Goal: Entertainment & Leisure: Consume media (video, audio)

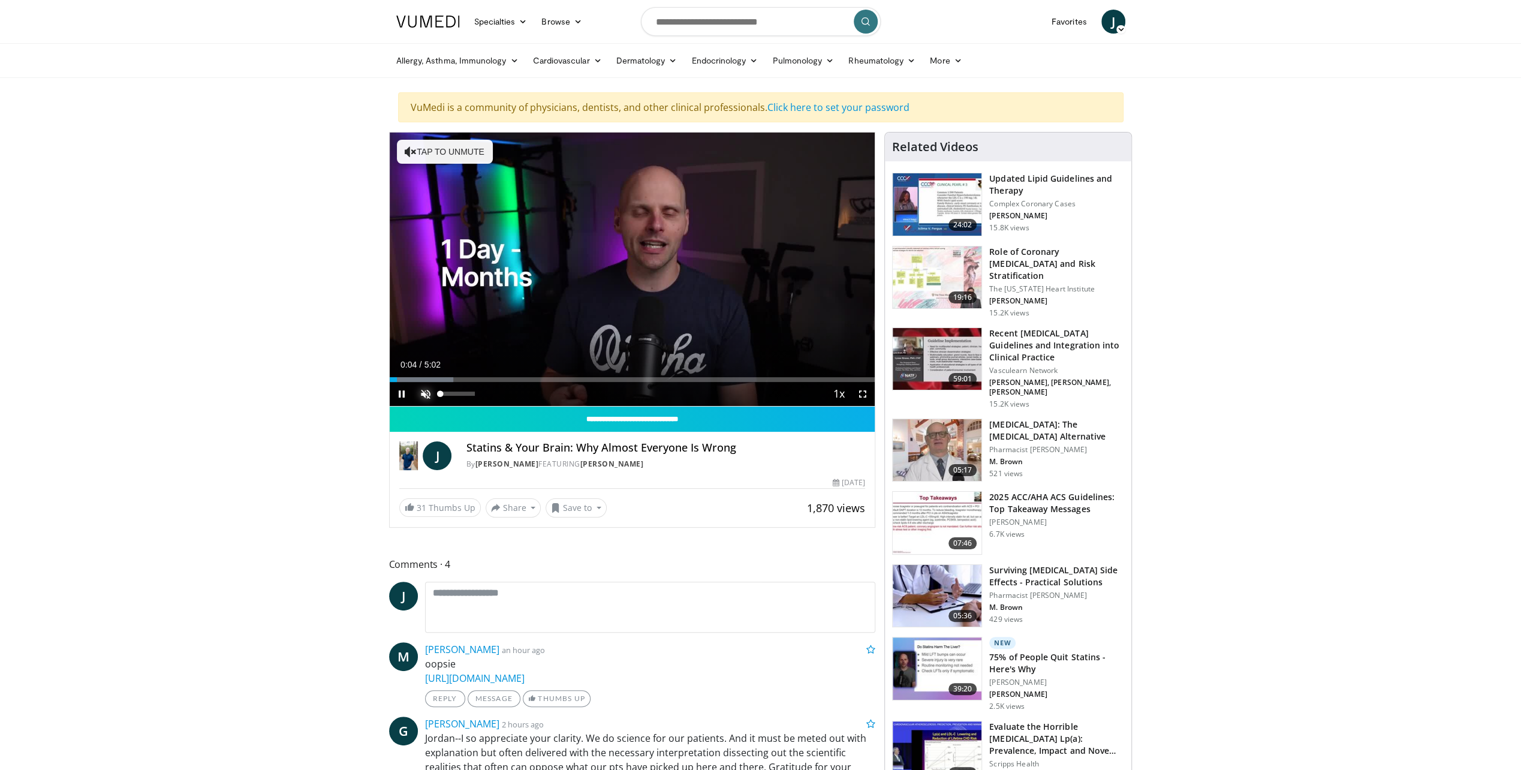
click at [424, 391] on span "Video Player" at bounding box center [426, 394] width 24 height 24
drag, startPoint x: 458, startPoint y: 390, endPoint x: 489, endPoint y: 388, distance: 31.2
click at [489, 388] on div "Mute 100%" at bounding box center [456, 394] width 84 height 24
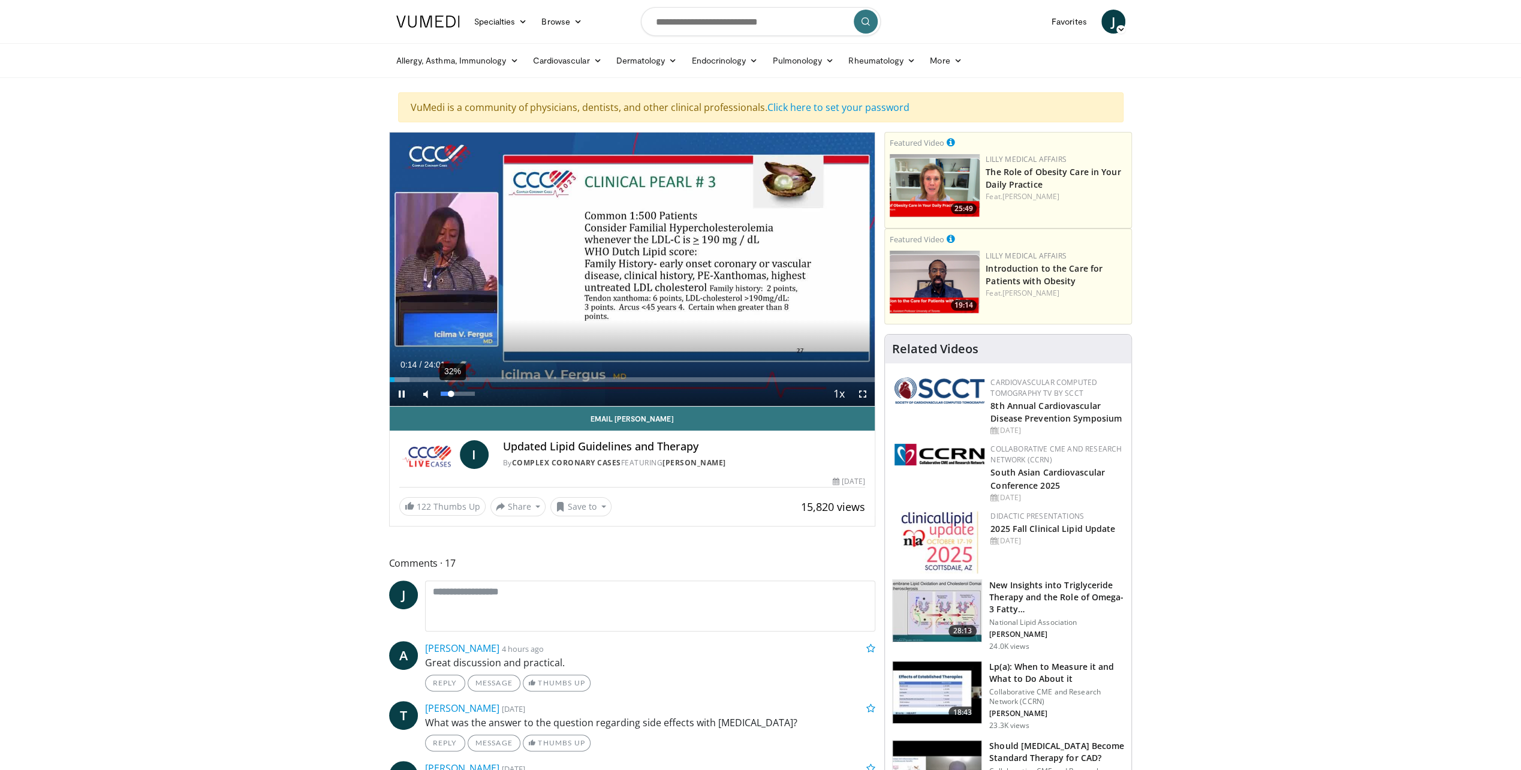
drag, startPoint x: 474, startPoint y: 391, endPoint x: 451, endPoint y: 393, distance: 22.9
click at [451, 393] on div "Volume Level" at bounding box center [446, 393] width 11 height 4
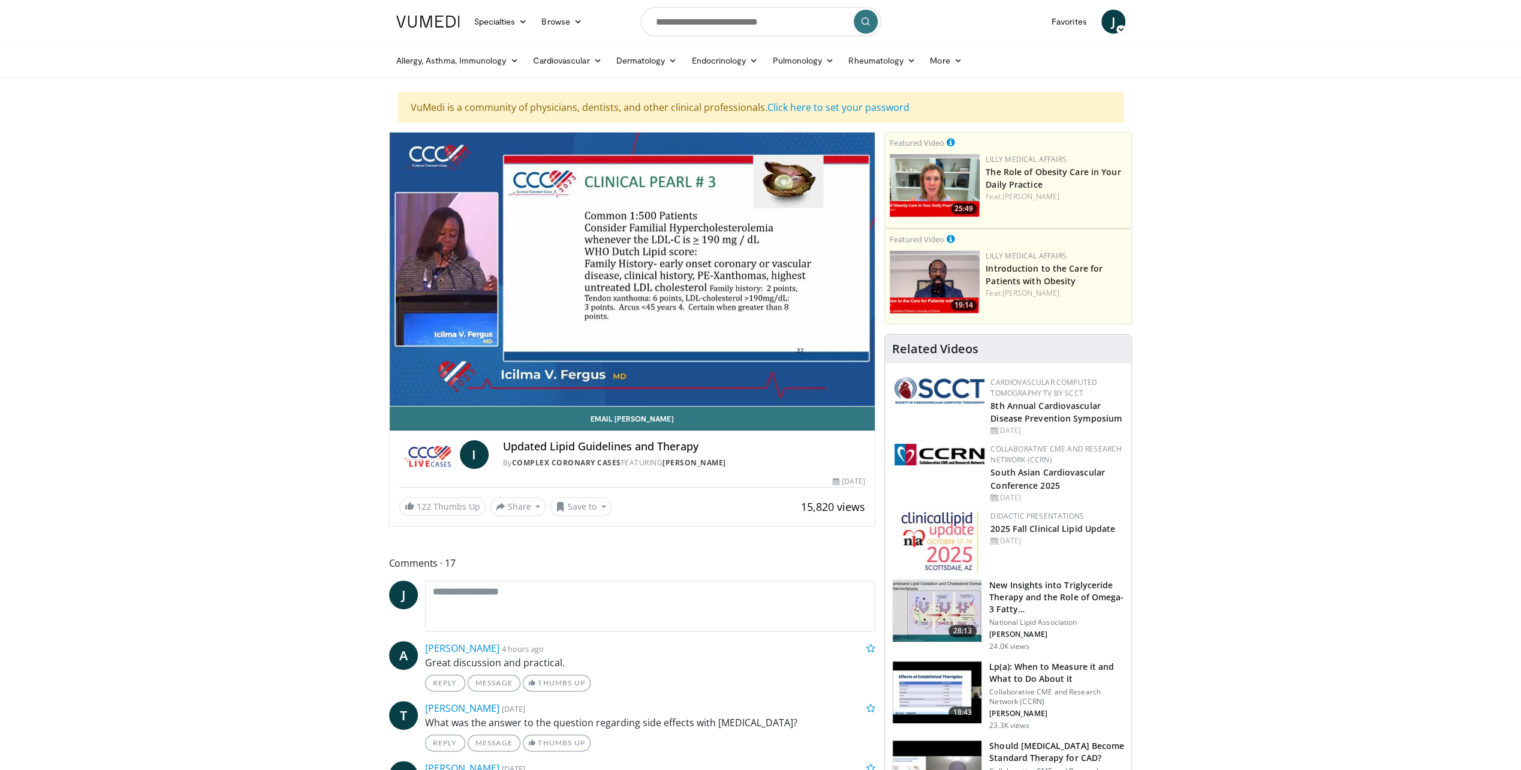
drag, startPoint x: 453, startPoint y: 393, endPoint x: 475, endPoint y: 391, distance: 22.3
click at [475, 391] on video-js "**********" at bounding box center [633, 269] width 486 height 274
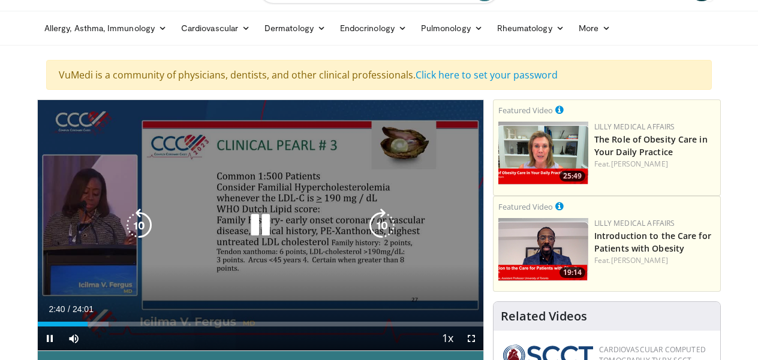
scroll to position [60, 0]
